Goal: Task Accomplishment & Management: Manage account settings

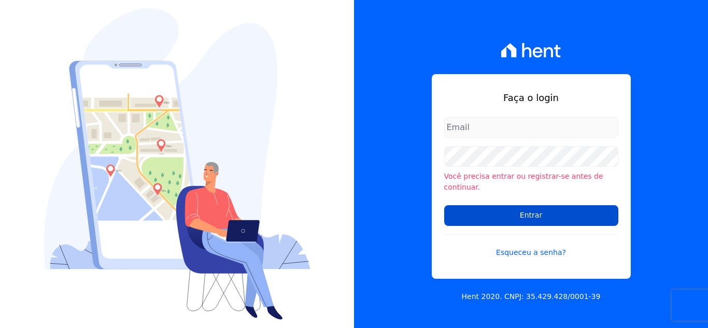
type input "[PERSON_NAME][EMAIL_ADDRESS][DOMAIN_NAME]"
click at [496, 211] on input "Entrar" at bounding box center [531, 215] width 174 height 21
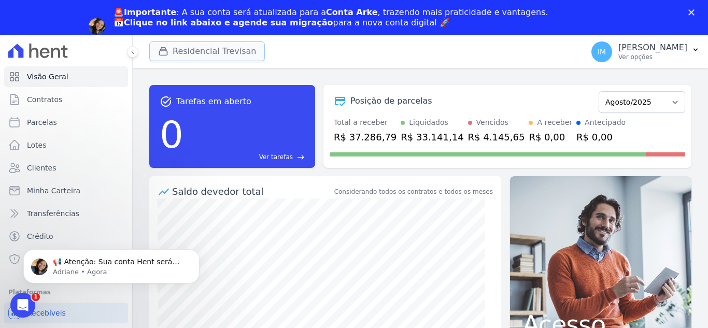
click at [214, 55] on button "Residencial Trevisan" at bounding box center [207, 51] width 116 height 20
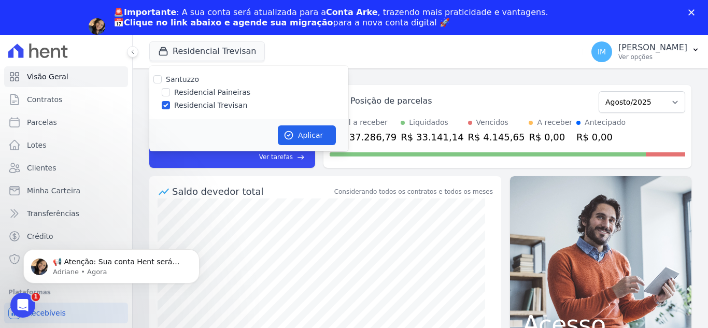
click at [213, 90] on label "Residencial Paineiras" at bounding box center [212, 92] width 76 height 11
click at [170, 90] on input "Residencial Paineiras" at bounding box center [166, 92] width 8 height 8
checkbox input "true"
click at [217, 106] on label "Residencial Trevisan" at bounding box center [210, 105] width 73 height 11
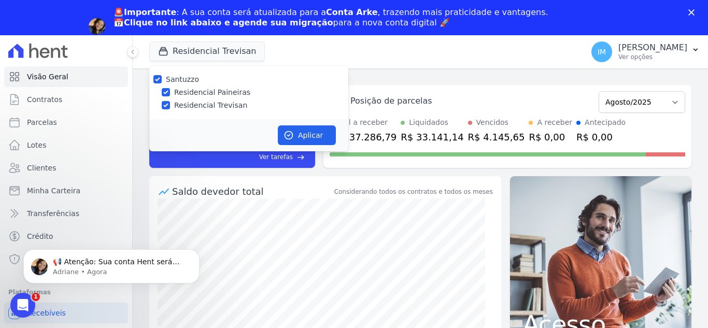
click at [170, 106] on input "Residencial Trevisan" at bounding box center [166, 105] width 8 height 8
checkbox input "false"
click at [314, 139] on button "Aplicar" at bounding box center [307, 136] width 58 height 20
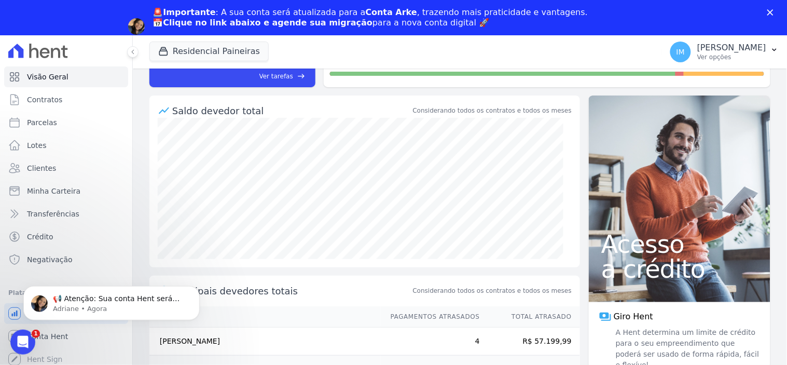
scroll to position [80, 0]
click at [39, 121] on span "Parcelas" at bounding box center [42, 122] width 30 height 10
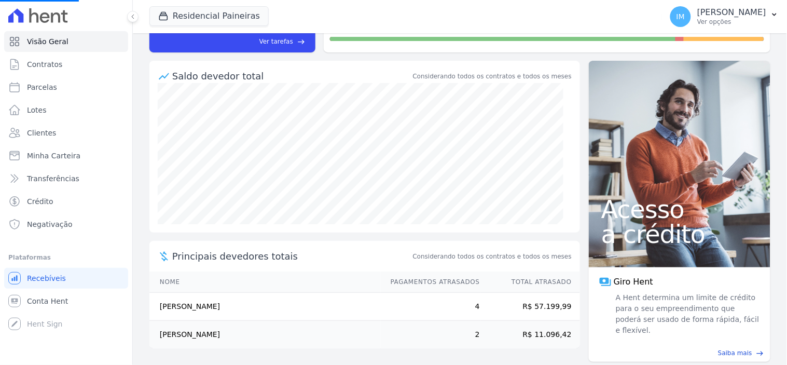
select select
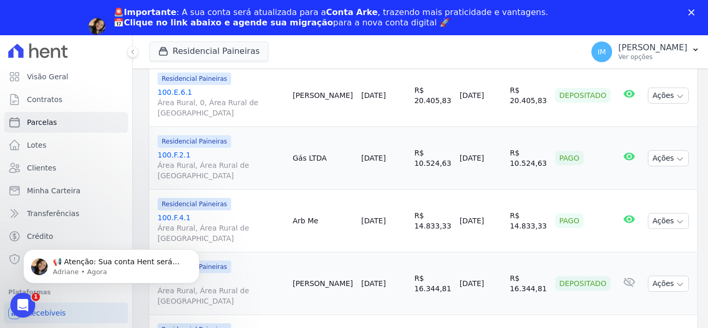
scroll to position [1517, 0]
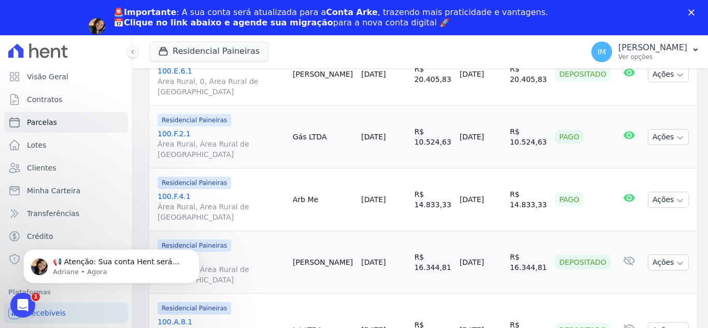
click at [115, 266] on p "📢 Atenção: Sua conta Hent será migrada para a Conta Arke! Estamos trazendo para…" at bounding box center [120, 262] width 134 height 10
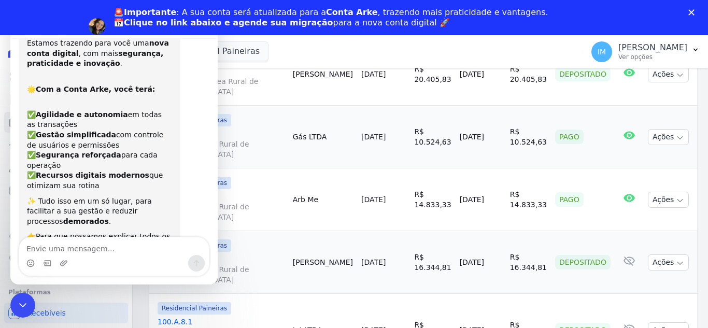
scroll to position [0, 0]
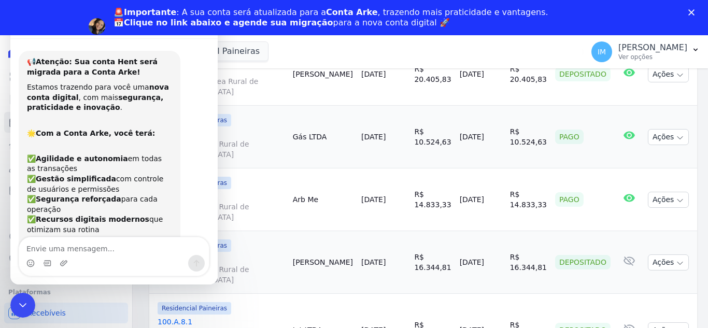
click at [690, 7] on div "🚨Importante : A sua conta será atualizada para a Conta Arke , trazendo mais pra…" at bounding box center [354, 26] width 708 height 45
click at [20, 301] on icon "Encerramento do Messenger da Intercom" at bounding box center [21, 304] width 12 height 12
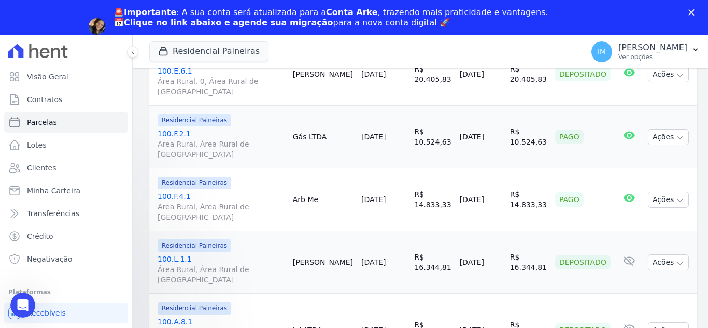
scroll to position [178, 0]
click at [690, 12] on icon "Fechar" at bounding box center [692, 12] width 6 height 6
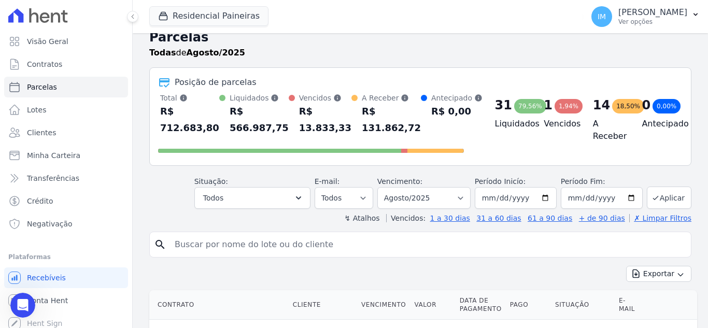
scroll to position [0, 0]
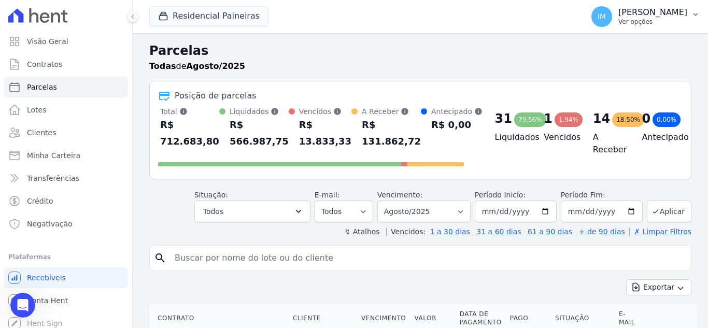
click at [694, 17] on icon "button" at bounding box center [696, 14] width 8 height 8
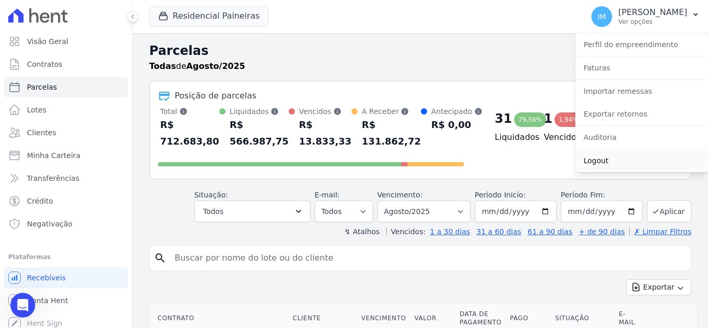
click at [591, 163] on link "Logout" at bounding box center [642, 160] width 133 height 19
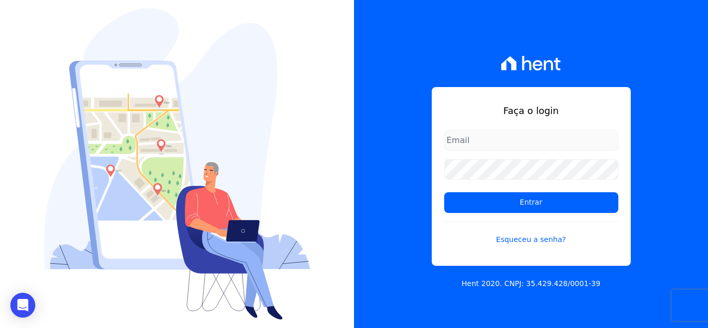
type input "[PERSON_NAME][EMAIL_ADDRESS][DOMAIN_NAME]"
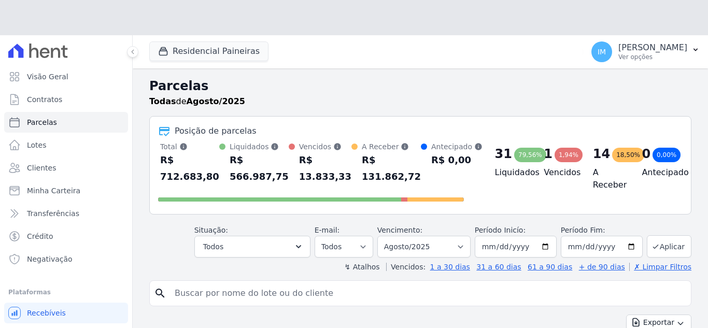
select select
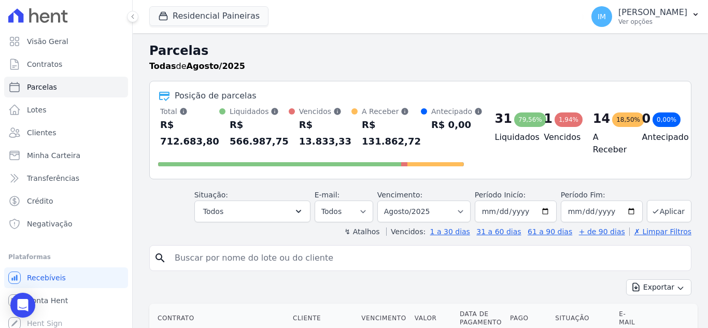
select select
